Goal: Find contact information: Find contact information

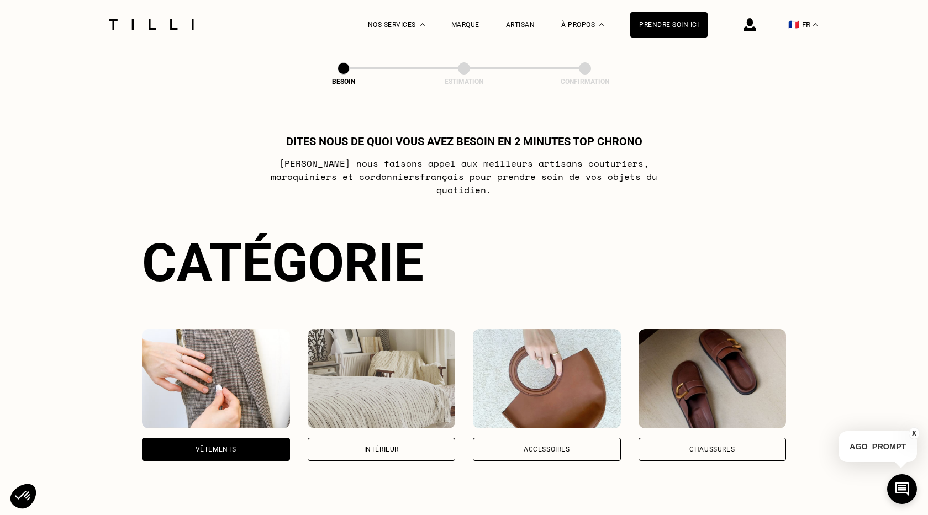
scroll to position [359, 0]
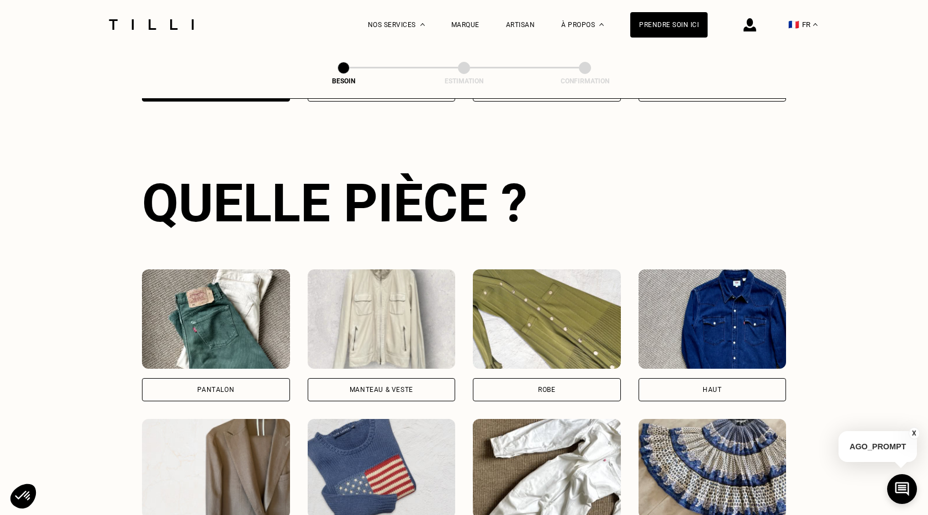
click at [200, 386] on div "Pantalon" at bounding box center [215, 389] width 37 height 7
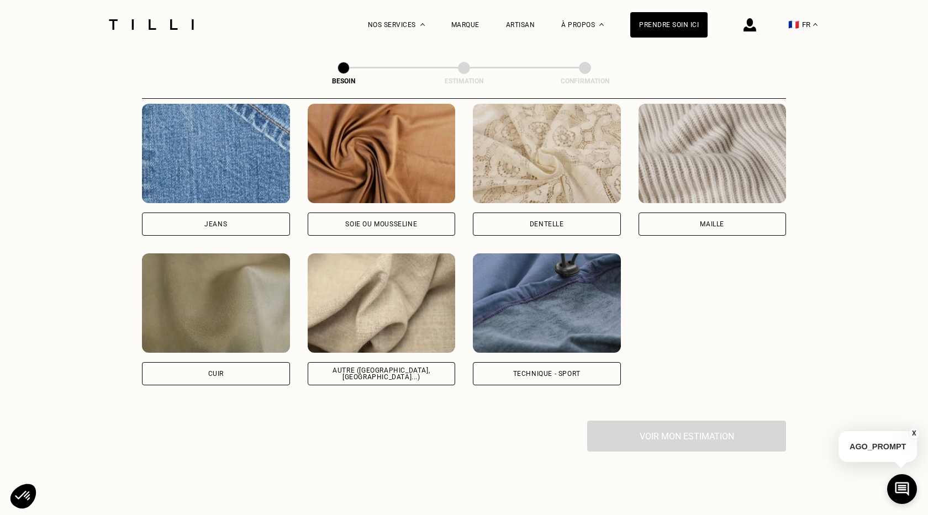
scroll to position [1196, 0]
click at [250, 219] on div "Jeans" at bounding box center [216, 224] width 148 height 23
select select "FR"
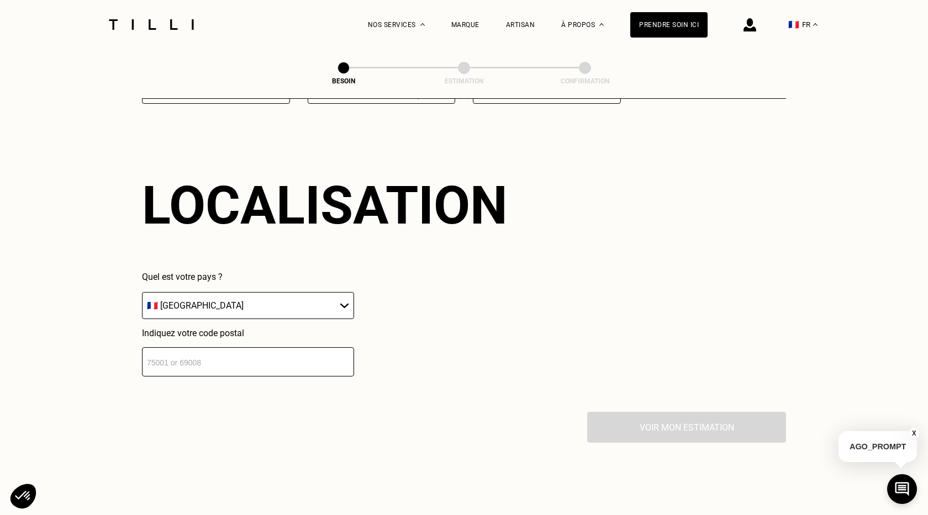
scroll to position [1480, 0]
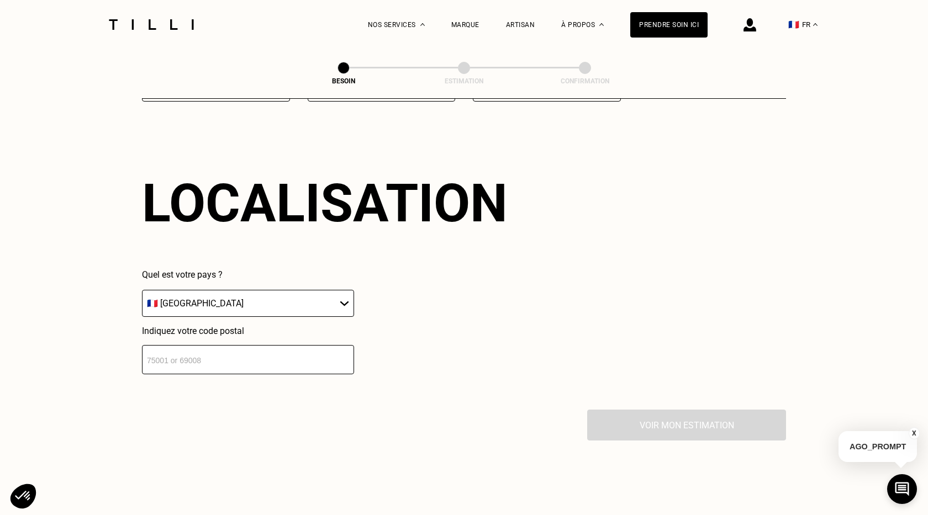
click at [237, 348] on input "number" at bounding box center [248, 359] width 212 height 29
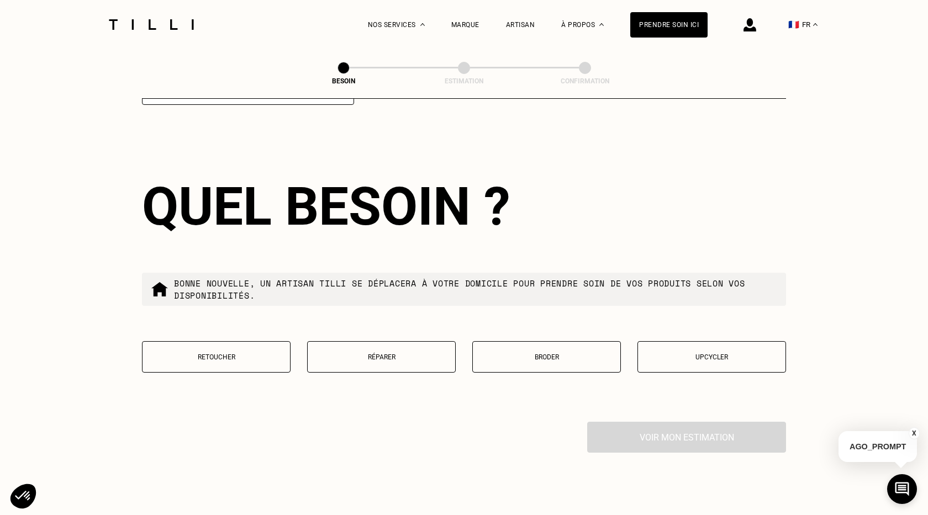
scroll to position [1756, 0]
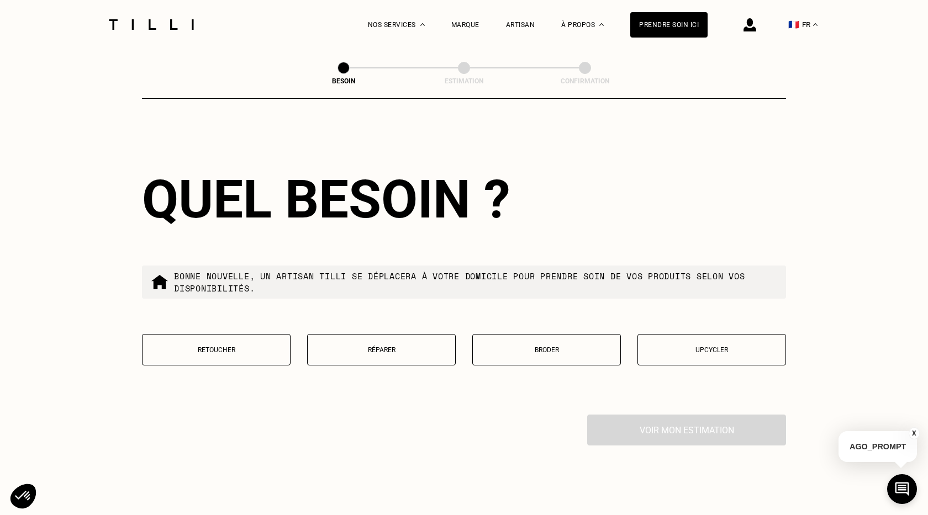
type input "92400"
click at [354, 346] on p "Réparer" at bounding box center [381, 350] width 136 height 8
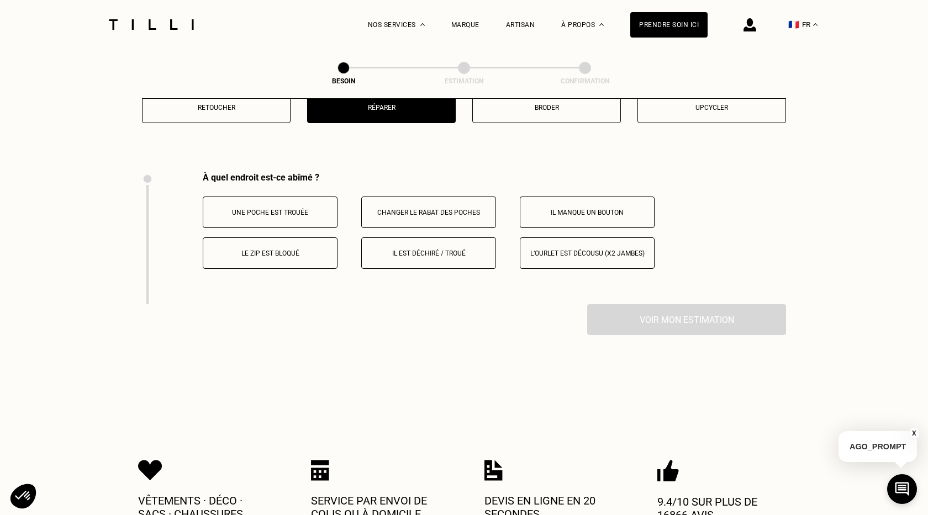
scroll to position [2038, 0]
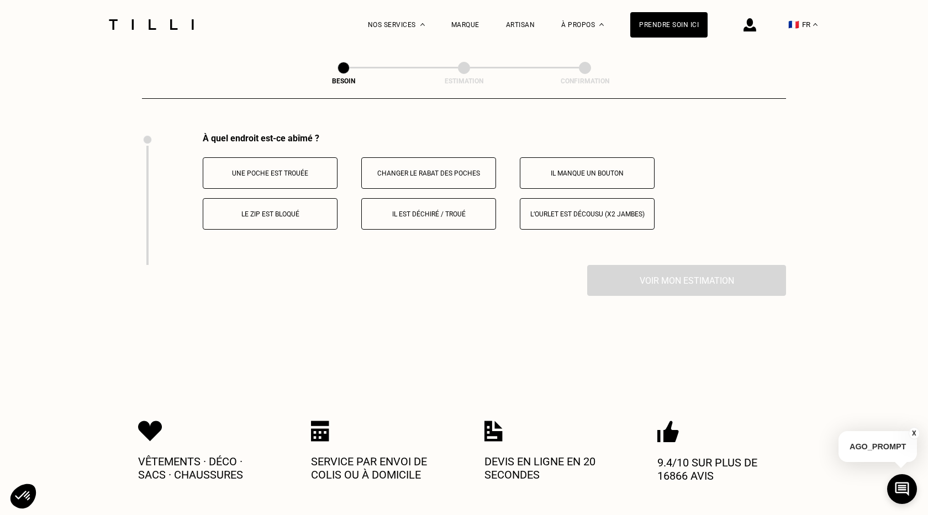
click at [288, 198] on button "Le zip est bloqué" at bounding box center [270, 213] width 135 height 31
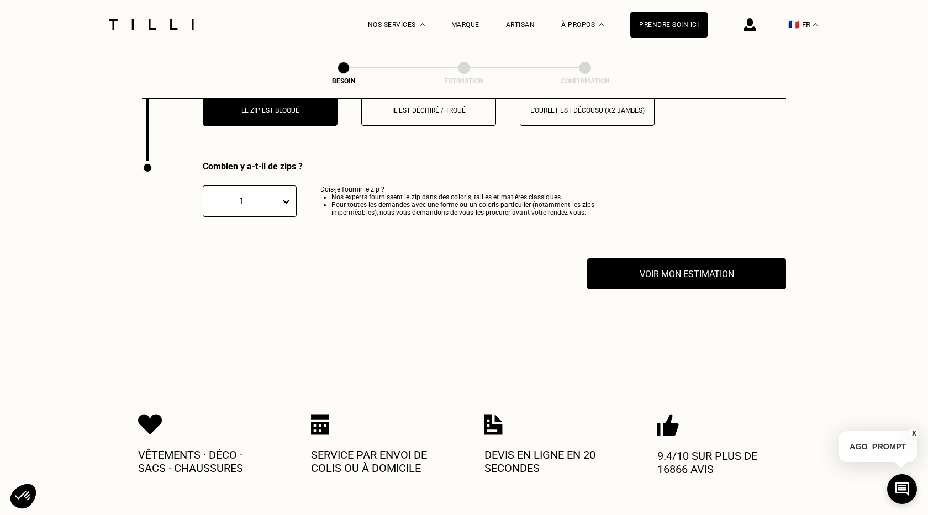
scroll to position [2170, 0]
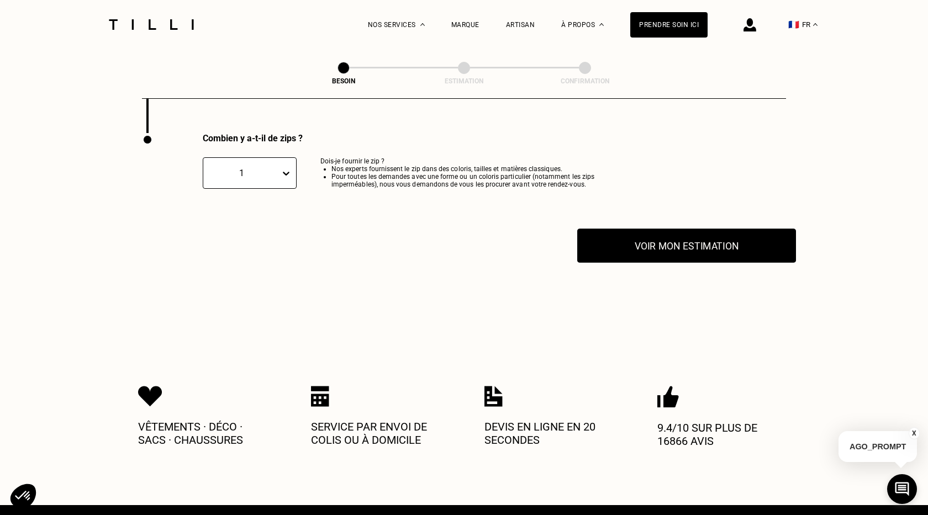
click at [637, 229] on button "Voir mon estimation" at bounding box center [686, 246] width 219 height 34
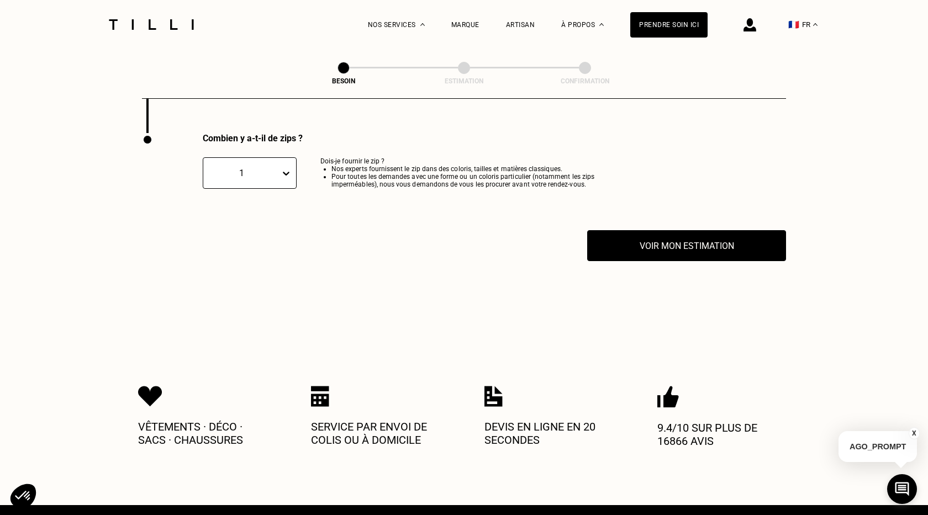
click at [914, 433] on button "X" at bounding box center [913, 433] width 11 height 12
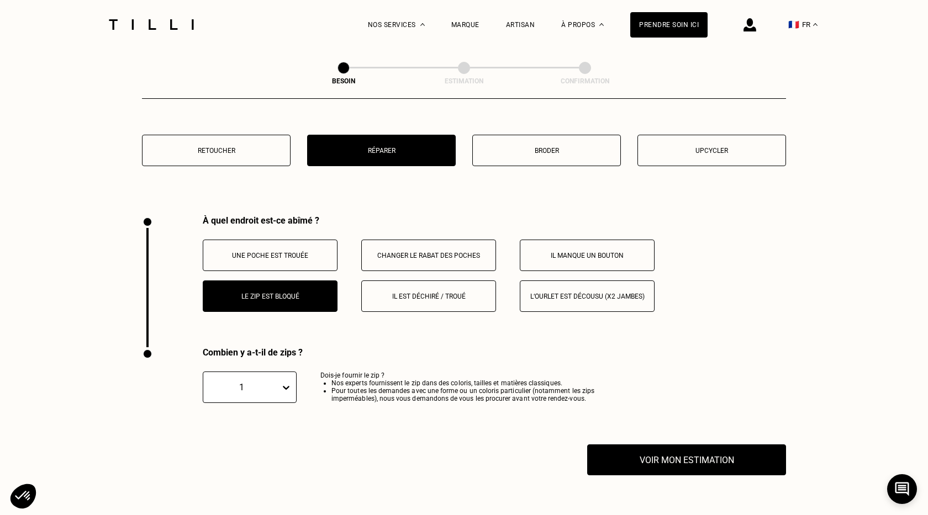
scroll to position [1971, 0]
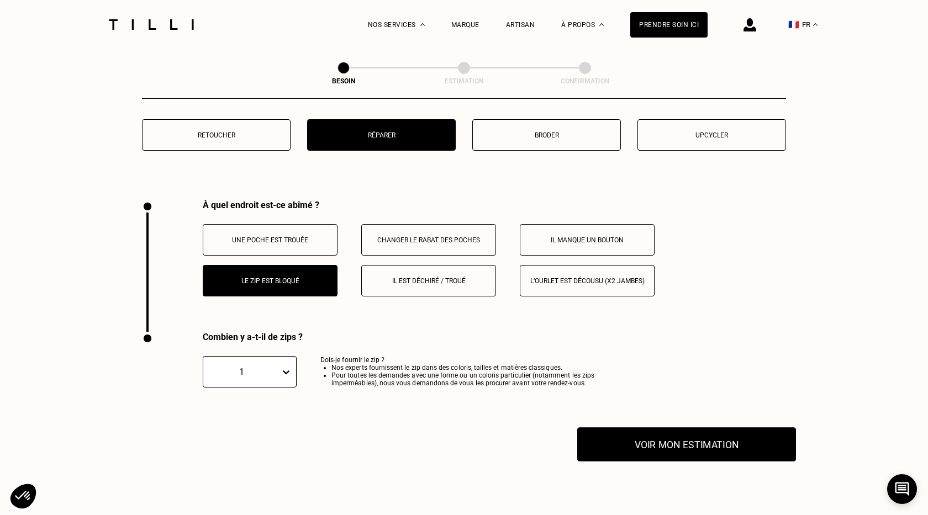
click at [686, 438] on button "Voir mon estimation" at bounding box center [686, 444] width 219 height 34
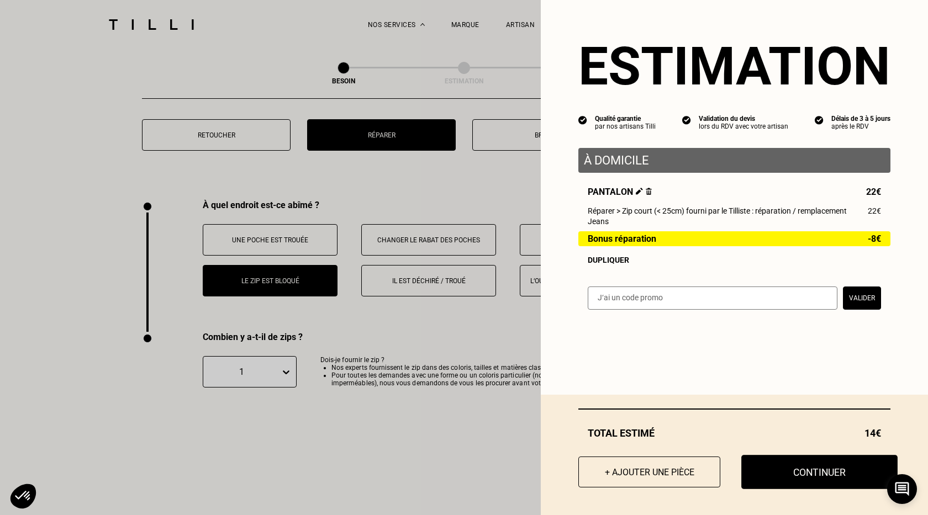
click at [792, 469] on button "Continuer" at bounding box center [819, 472] width 156 height 34
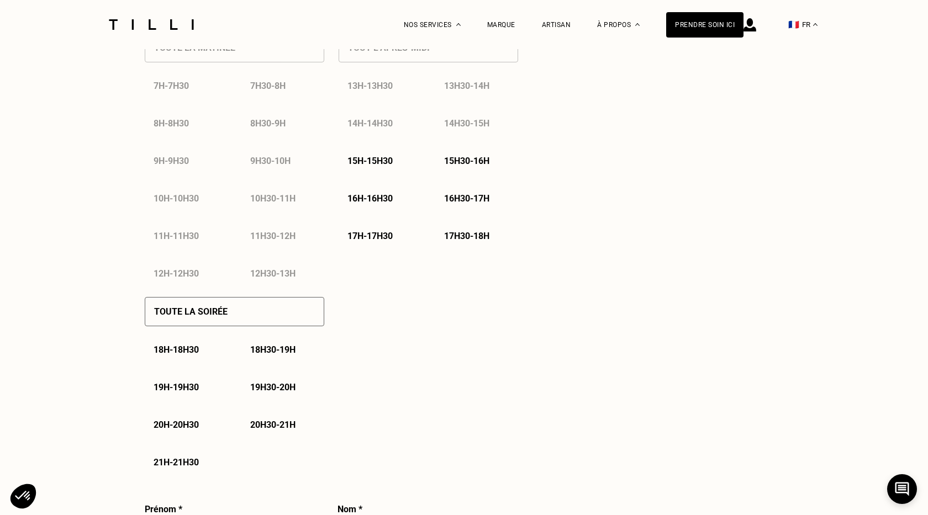
select select "FR"
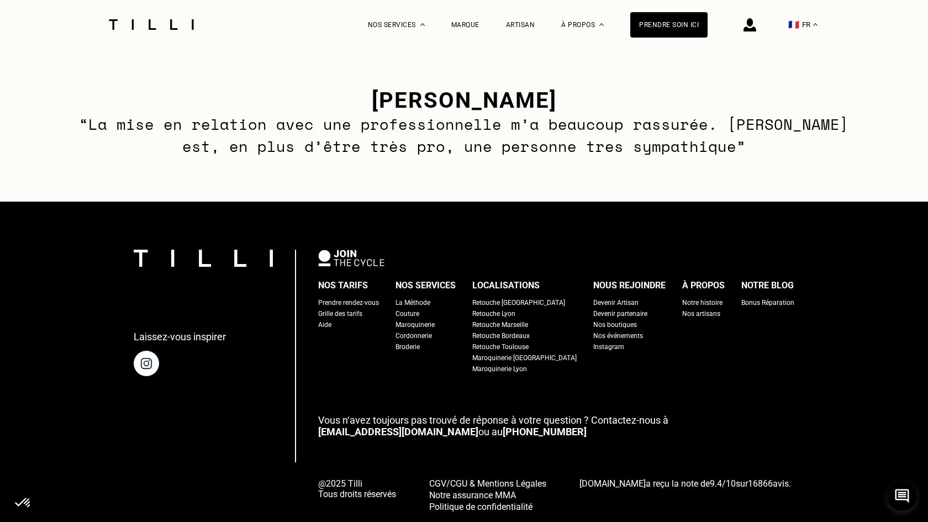
scroll to position [1636, 0]
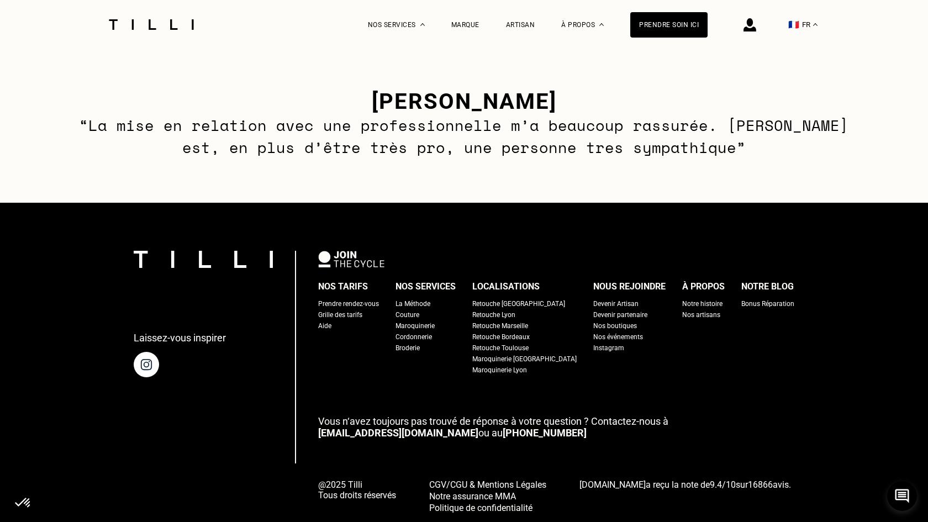
click at [362, 316] on div "Grille des tarifs" at bounding box center [340, 314] width 44 height 11
select select "FR"
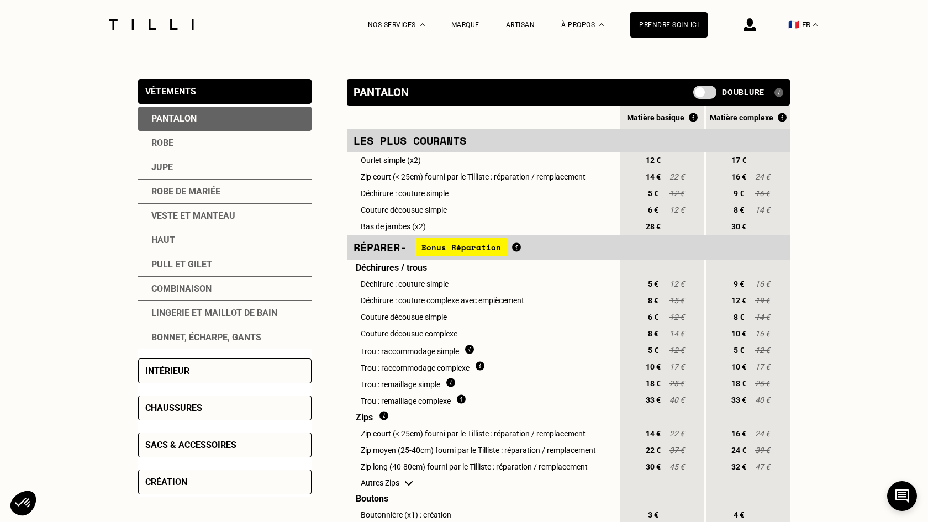
scroll to position [216, 0]
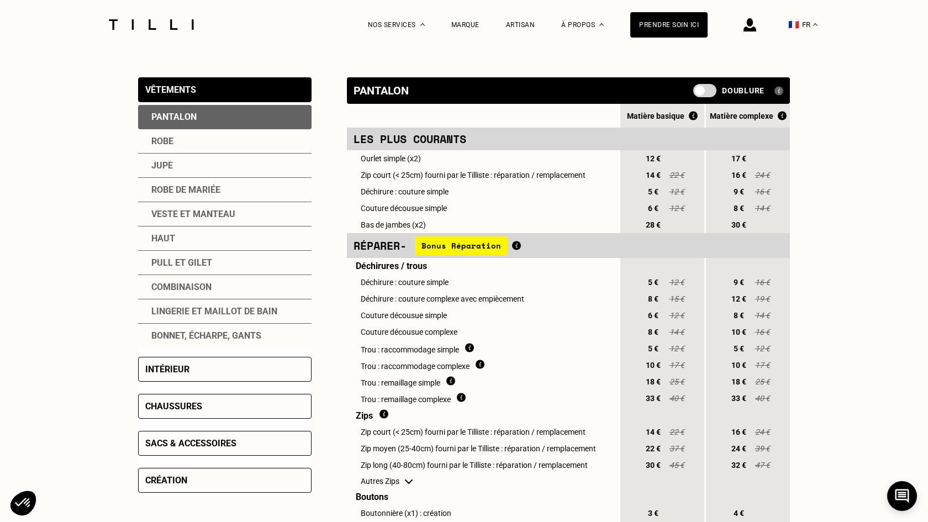
click at [409, 161] on td "Ourlet simple (x2)" at bounding box center [483, 158] width 272 height 17
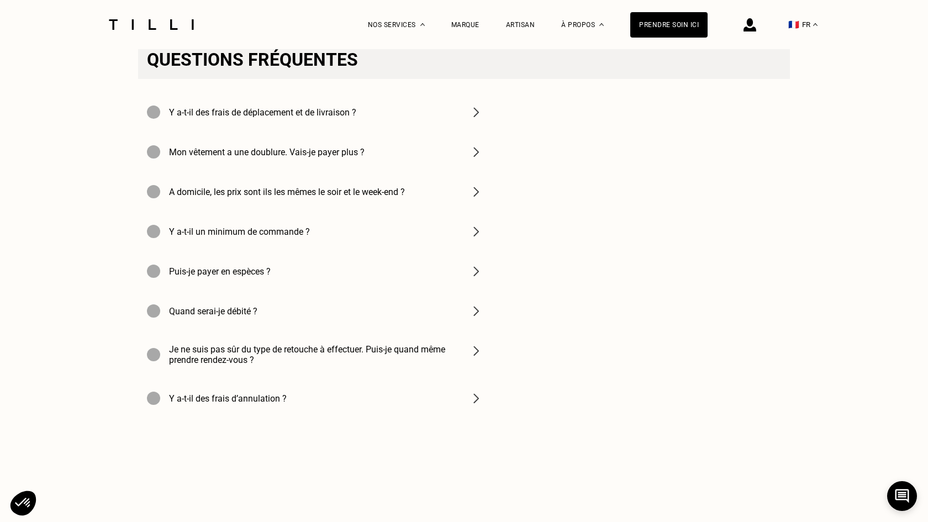
scroll to position [1569, 0]
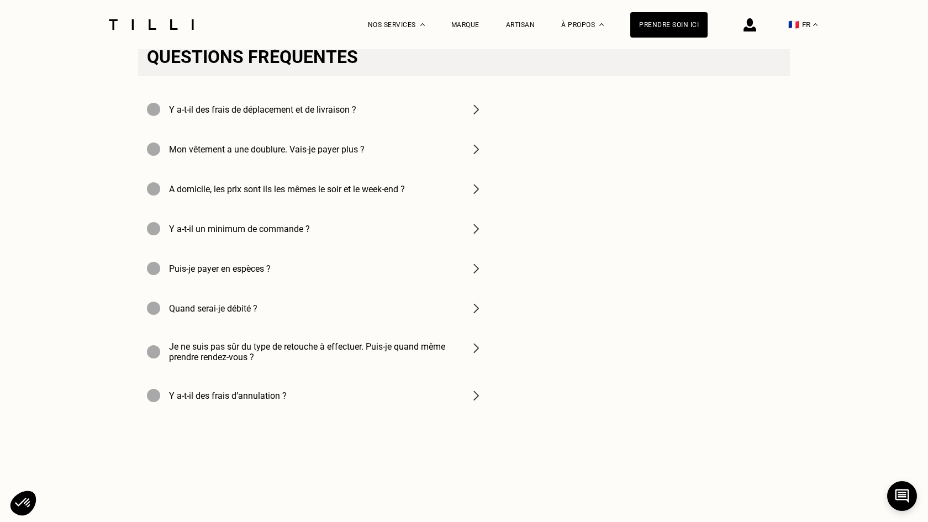
click at [423, 194] on div "A domicile, les prix sont ils les mêmes le soir et le week-end ?" at bounding box center [314, 189] width 353 height 40
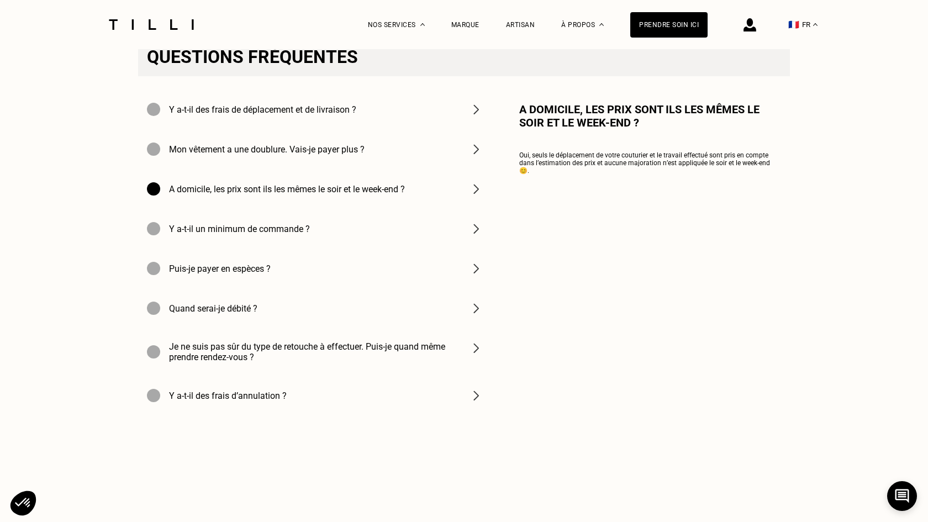
click at [422, 193] on div "A domicile, les prix sont ils les mêmes le soir et le week-end ?" at bounding box center [314, 189] width 353 height 40
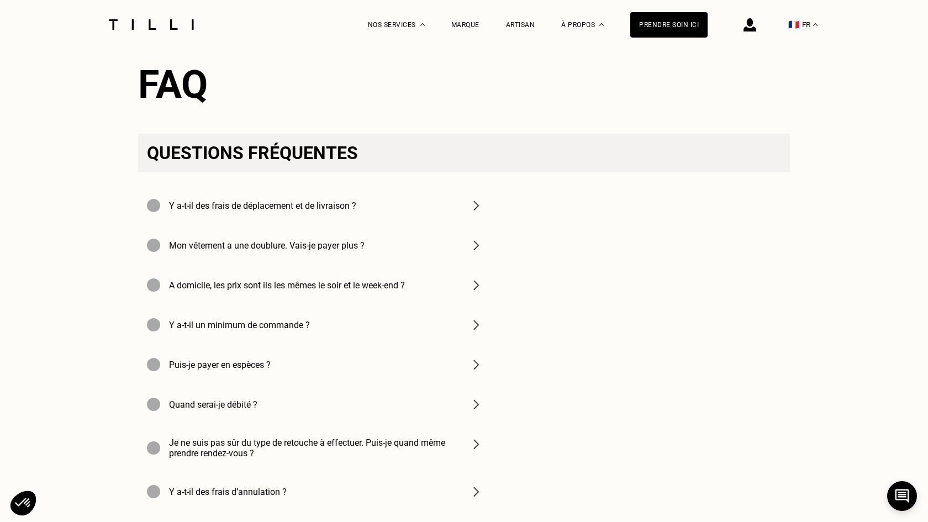
scroll to position [1472, 0]
click at [411, 449] on h4 "Je ne suis pas sûr du type de retouche à effectuer. Puis-je quand même prendre …" at bounding box center [312, 448] width 287 height 21
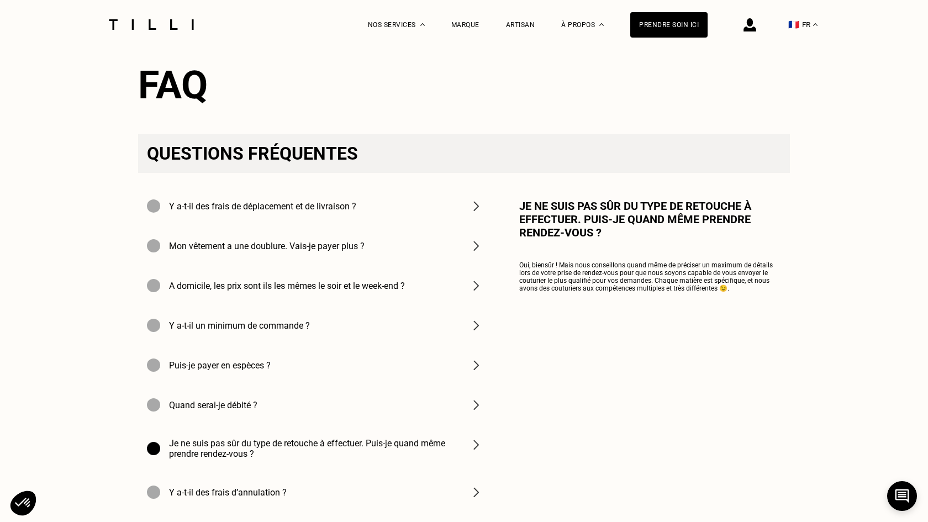
click at [411, 449] on h4 "Je ne suis pas sûr du type de retouche à effectuer. Puis-je quand même prendre …" at bounding box center [312, 448] width 287 height 21
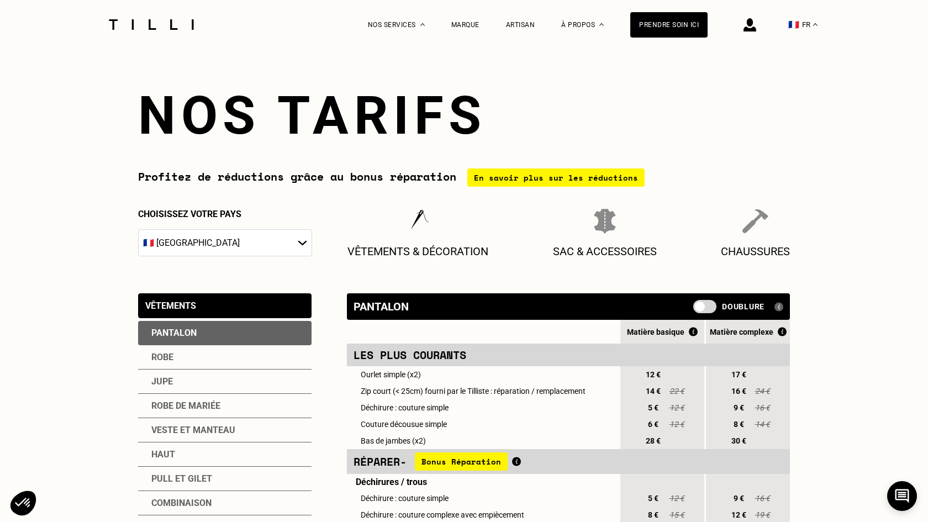
scroll to position [0, 0]
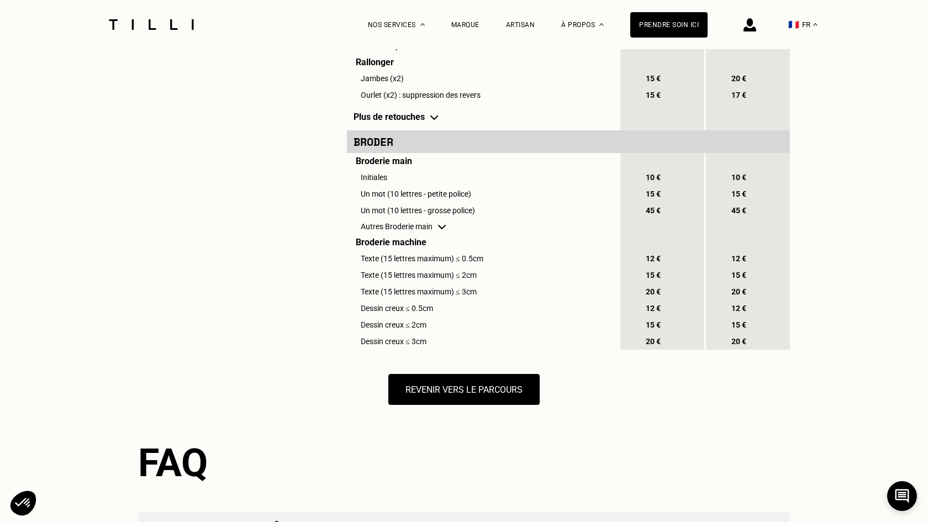
select select "FR"
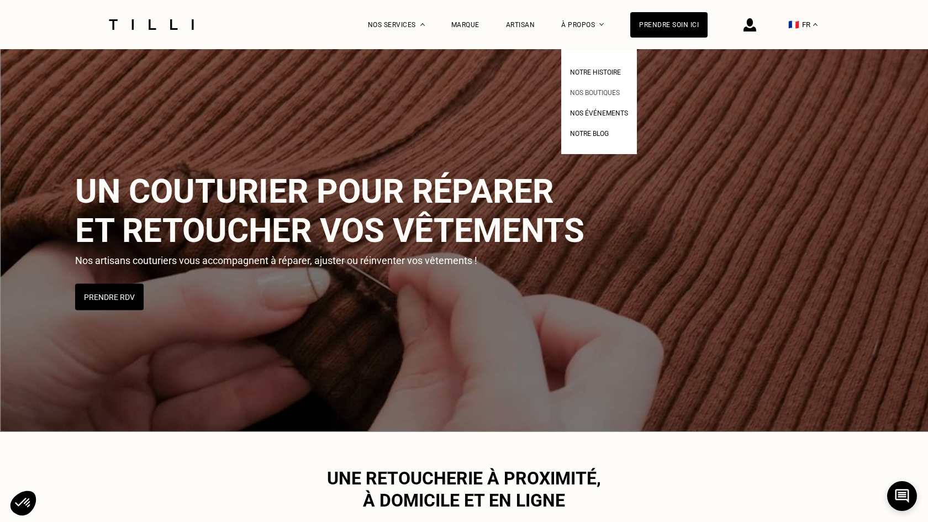
click at [591, 86] on link "Nos boutiques" at bounding box center [595, 92] width 50 height 12
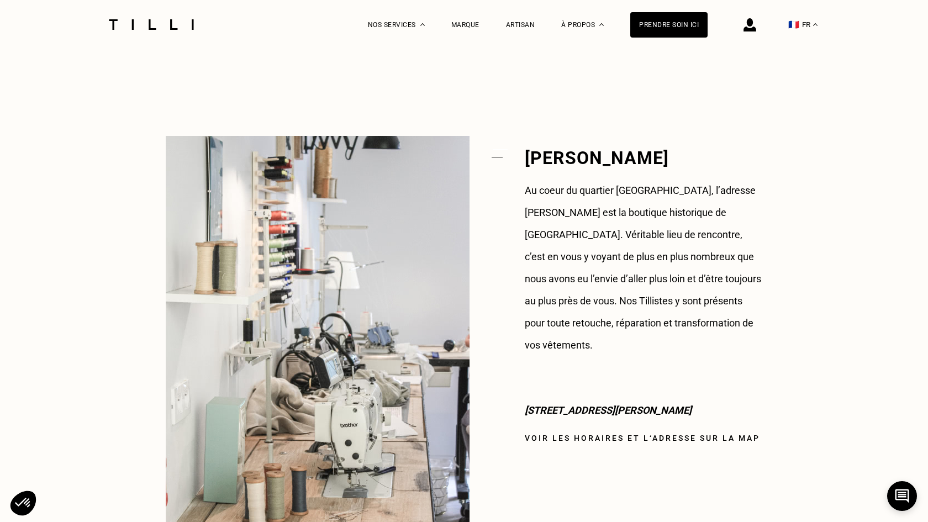
scroll to position [791, 0]
drag, startPoint x: 525, startPoint y: 157, endPoint x: 560, endPoint y: 157, distance: 35.3
click at [560, 157] on h2 "[PERSON_NAME]" at bounding box center [643, 157] width 237 height 14
click at [552, 375] on div "[PERSON_NAME] Au coeur du quartier [GEOGRAPHIC_DATA], l’adresse [PERSON_NAME] e…" at bounding box center [643, 330] width 237 height 390
drag, startPoint x: 525, startPoint y: 396, endPoint x: 513, endPoint y: 386, distance: 15.3
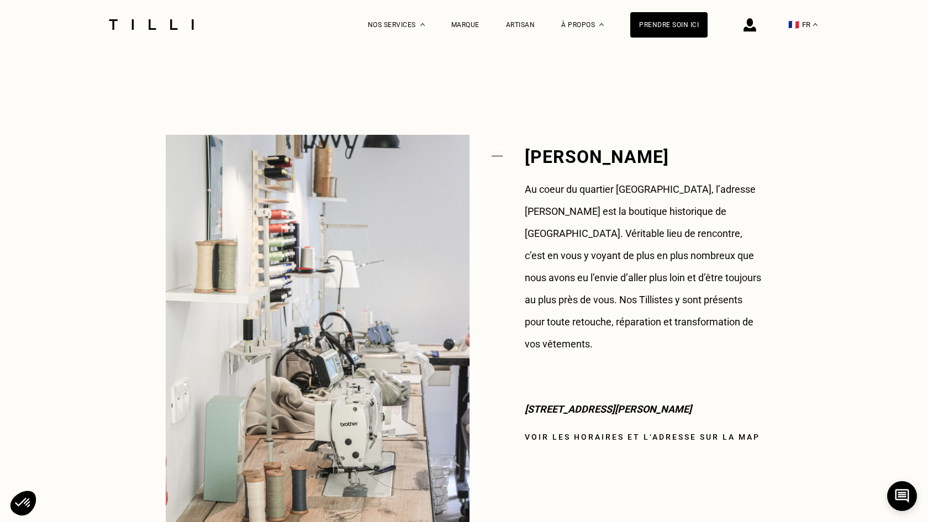
click at [513, 387] on div "[PERSON_NAME] Au coeur du quartier [GEOGRAPHIC_DATA], l’adresse [PERSON_NAME] e…" at bounding box center [464, 330] width 596 height 390
click at [541, 398] on p "[STREET_ADDRESS][PERSON_NAME]" at bounding box center [643, 409] width 237 height 22
drag, startPoint x: 532, startPoint y: 385, endPoint x: 694, endPoint y: 389, distance: 162.4
click at [694, 398] on p "[STREET_ADDRESS][PERSON_NAME]" at bounding box center [643, 409] width 237 height 22
copy p "[GEOGRAPHIC_DATA][PERSON_NAME]"
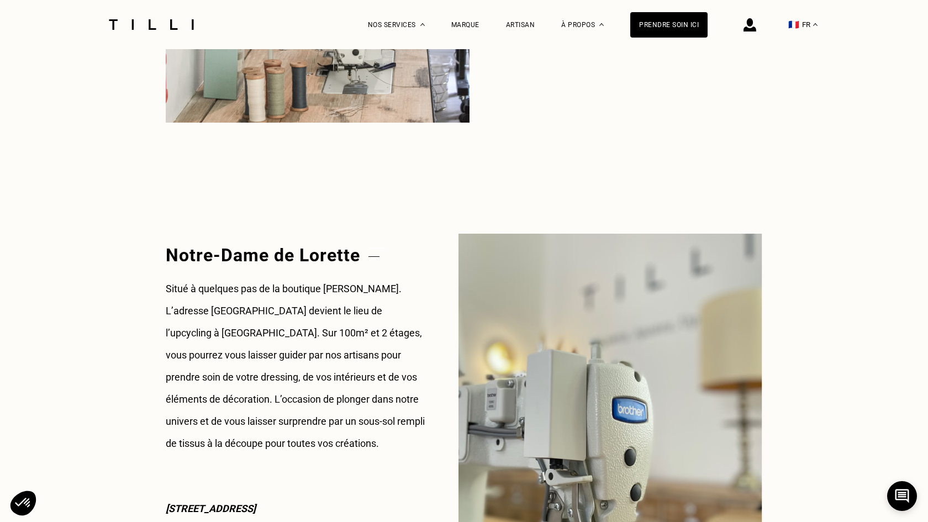
scroll to position [1212, 0]
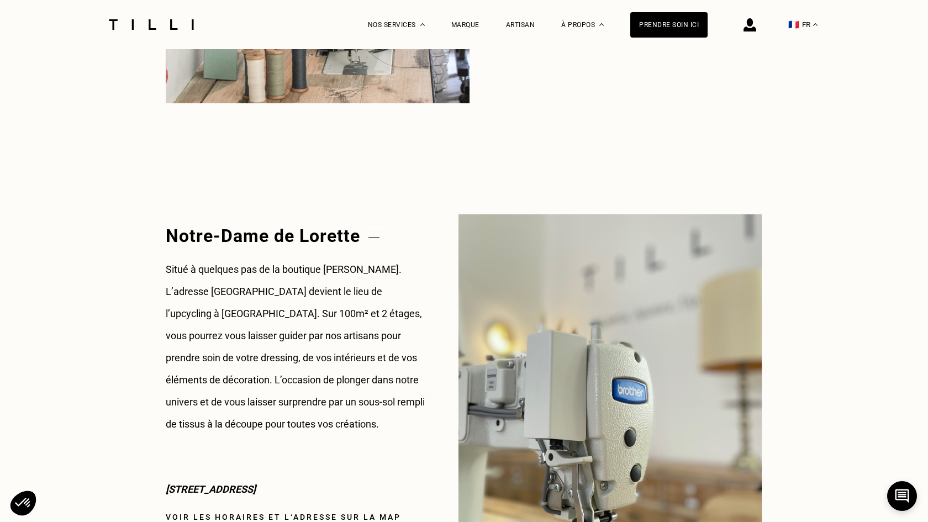
drag, startPoint x: 162, startPoint y: 489, endPoint x: 366, endPoint y: 486, distance: 203.7
copy p "[STREET_ADDRESS]"
